Goal: Browse casually

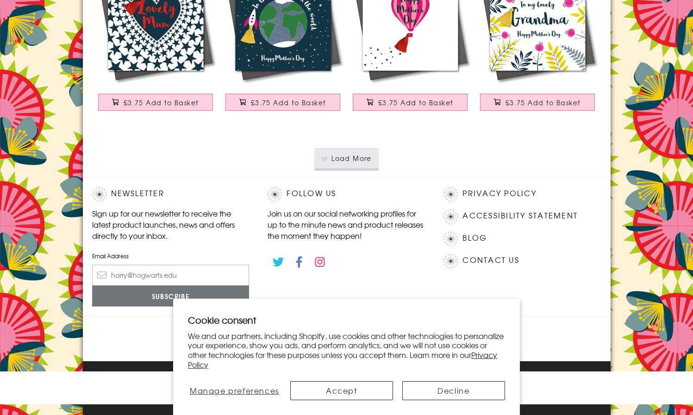
scroll to position [3275, 0]
